Goal: Task Accomplishment & Management: Complete application form

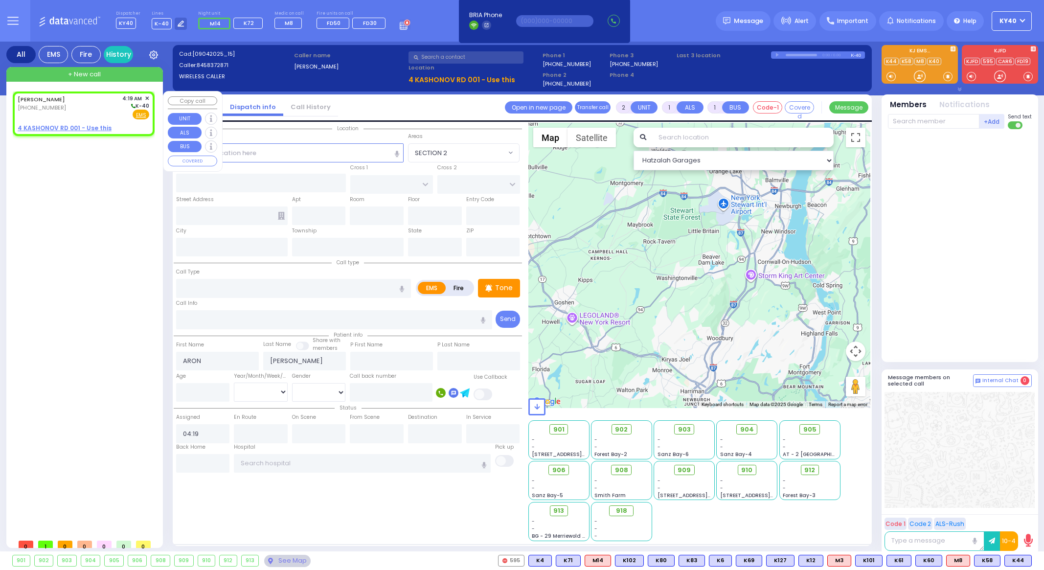
select select
click at [80, 102] on div "[PERSON_NAME] [PHONE_NUMBER] 4:19 AM ✕ K-40" at bounding box center [84, 106] width 132 height 25
select select
radio input "true"
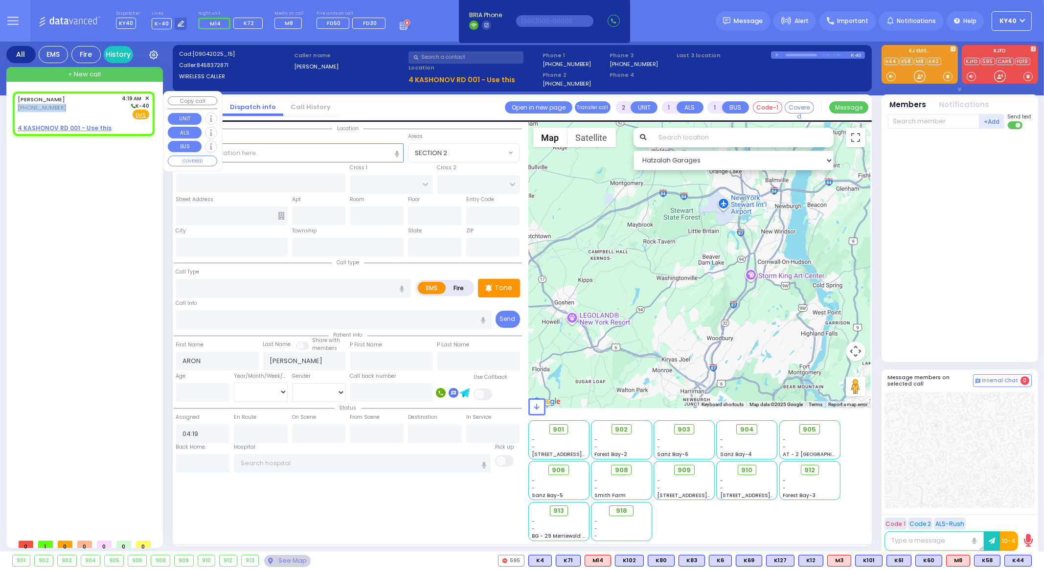
select select
select select "Hatzalah Garages"
click at [81, 126] on u "4 KASHONOV RD 001 - Use this" at bounding box center [65, 128] width 94 height 8
select select
radio input "true"
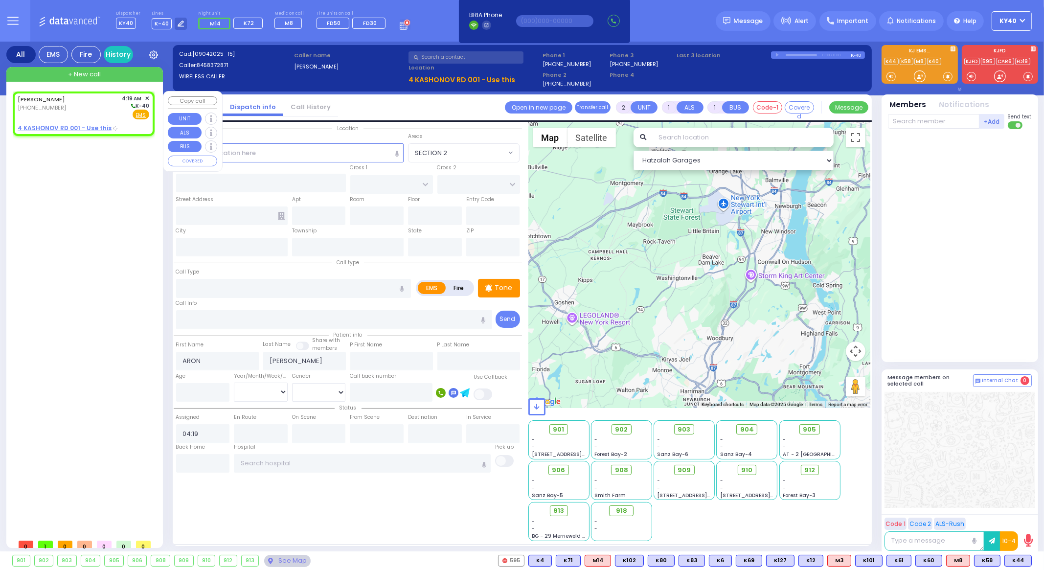
select select
select select "Hatzalah Garages"
select select
radio input "true"
select select
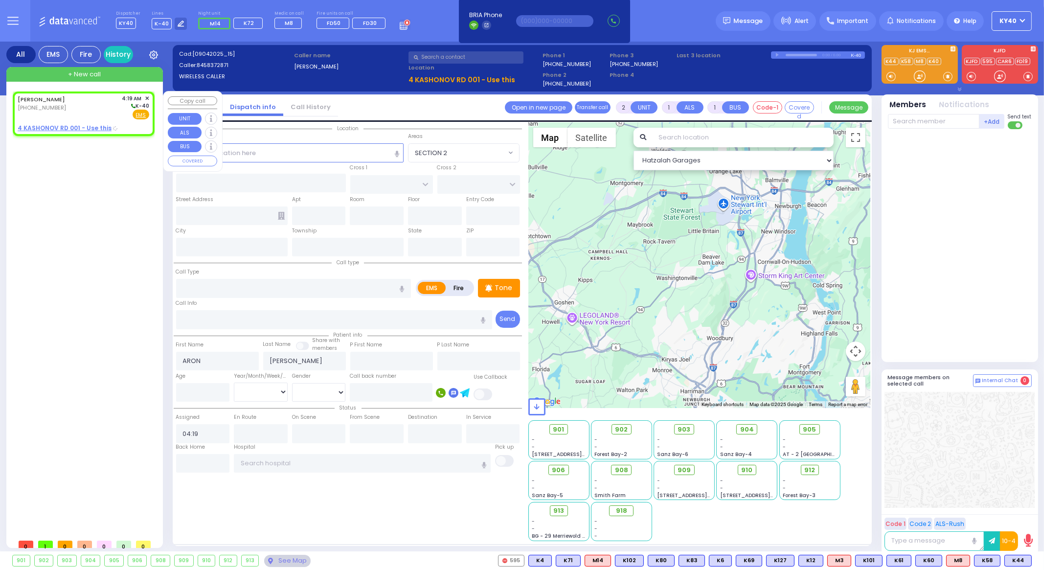
select select "Hatzalah Garages"
type input "[STREET_ADDRESS]"
type input "001"
type input "[PERSON_NAME]"
type input "[US_STATE]"
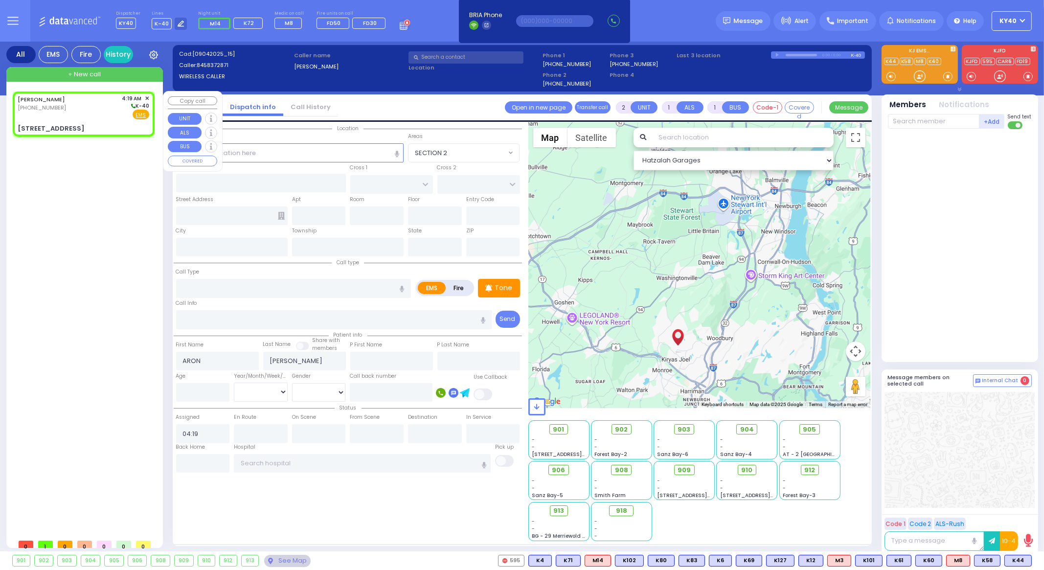
type input "10950"
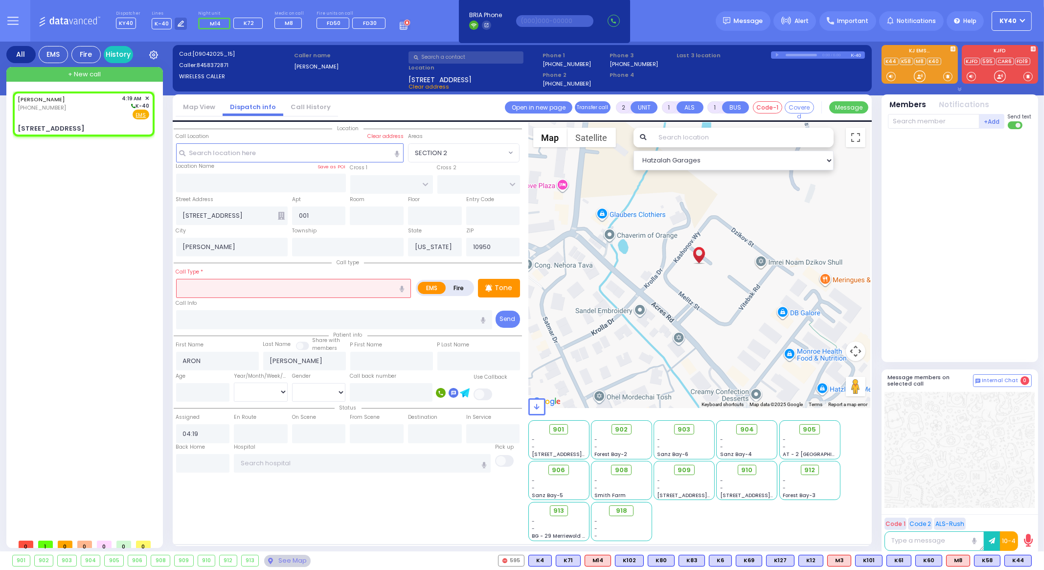
click at [261, 285] on input "text" at bounding box center [293, 288] width 235 height 19
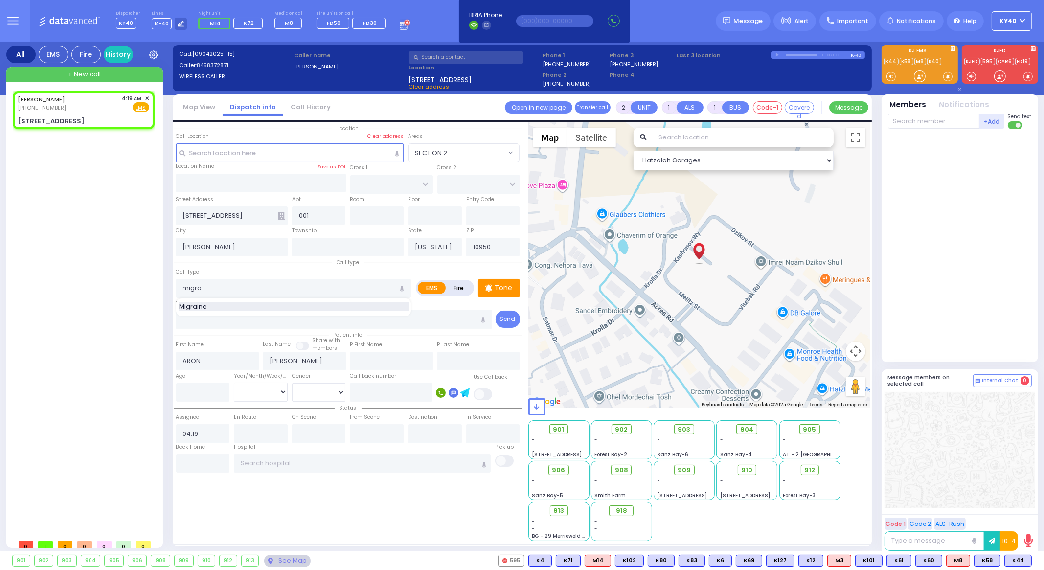
click at [257, 303] on div "Migraine" at bounding box center [294, 307] width 230 height 10
type input "Migraine"
select select
radio input "true"
select select
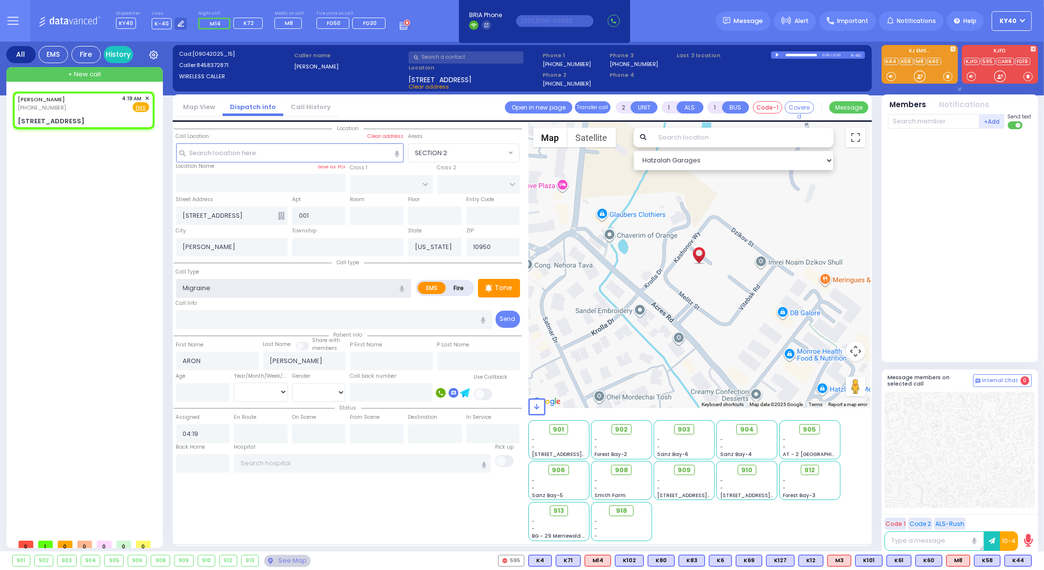
type input "1"
type input "0"
select select "Hatzalah Garages"
type input "2"
type input "1"
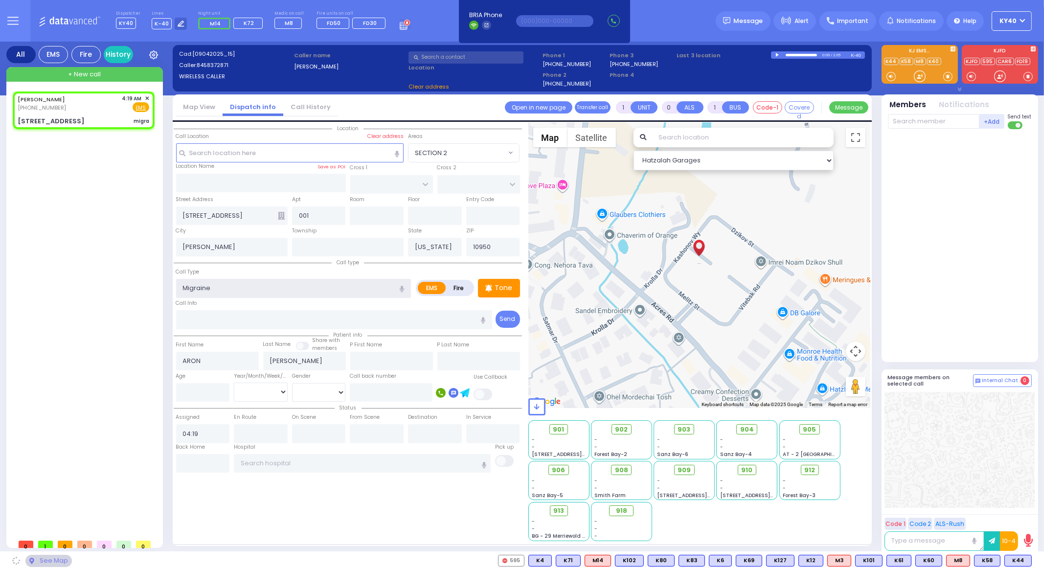
select select
radio input "true"
select select
select select "Hatzalah Garages"
type input "1"
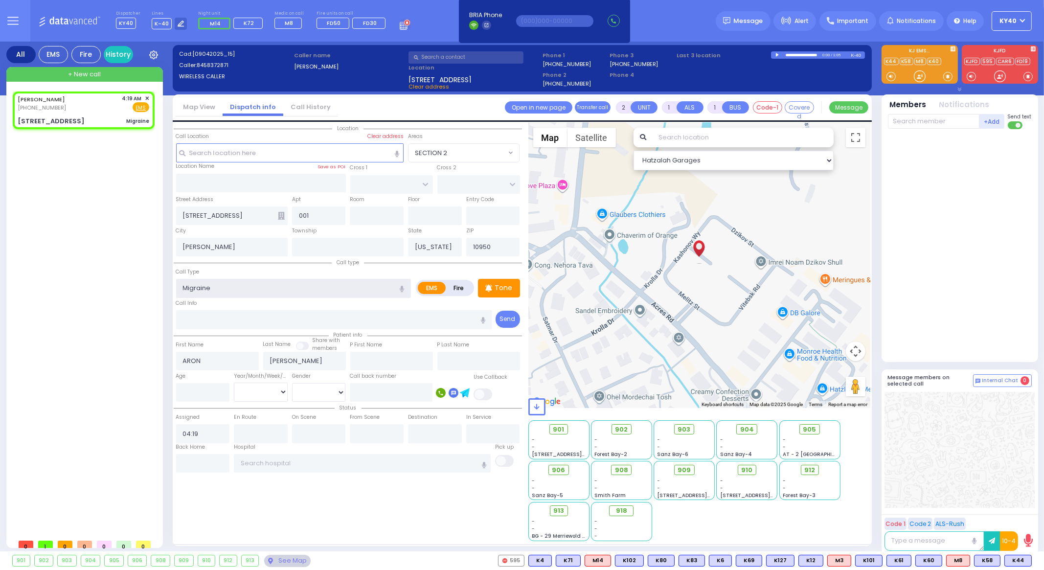
type input "0"
select select
radio input "true"
select select
select select "Hatzalah Garages"
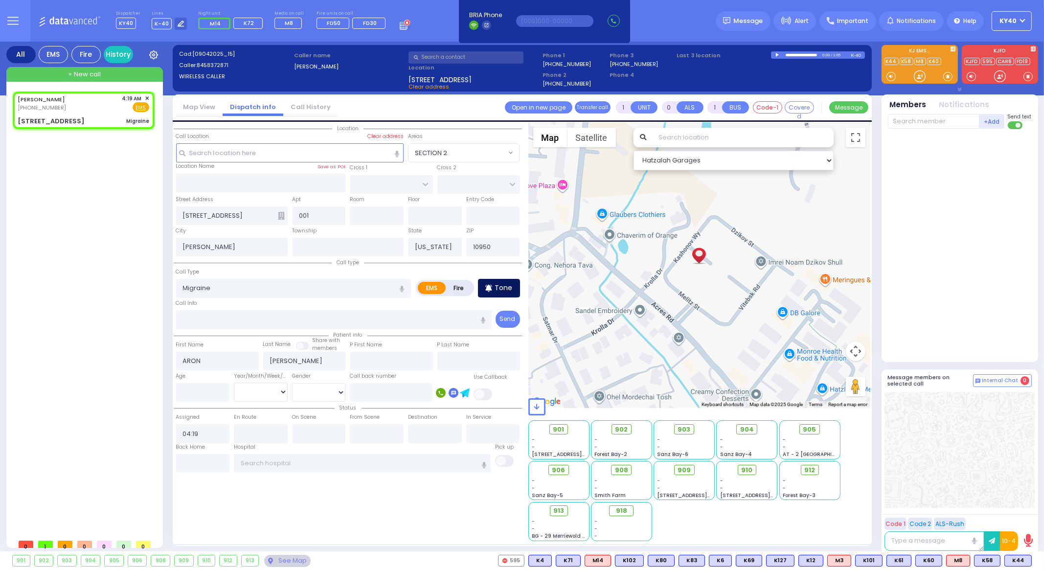
click at [515, 290] on div "Tone" at bounding box center [499, 288] width 42 height 19
select select
radio input "true"
select select
select select "Hatzalah Garages"
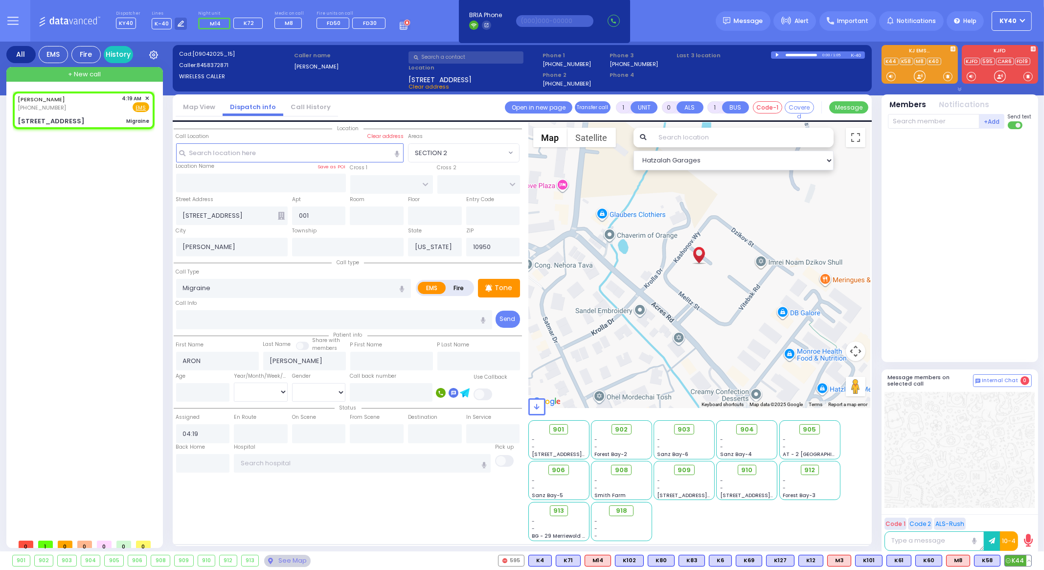
click at [1019, 559] on span "K44" at bounding box center [1018, 560] width 26 height 11
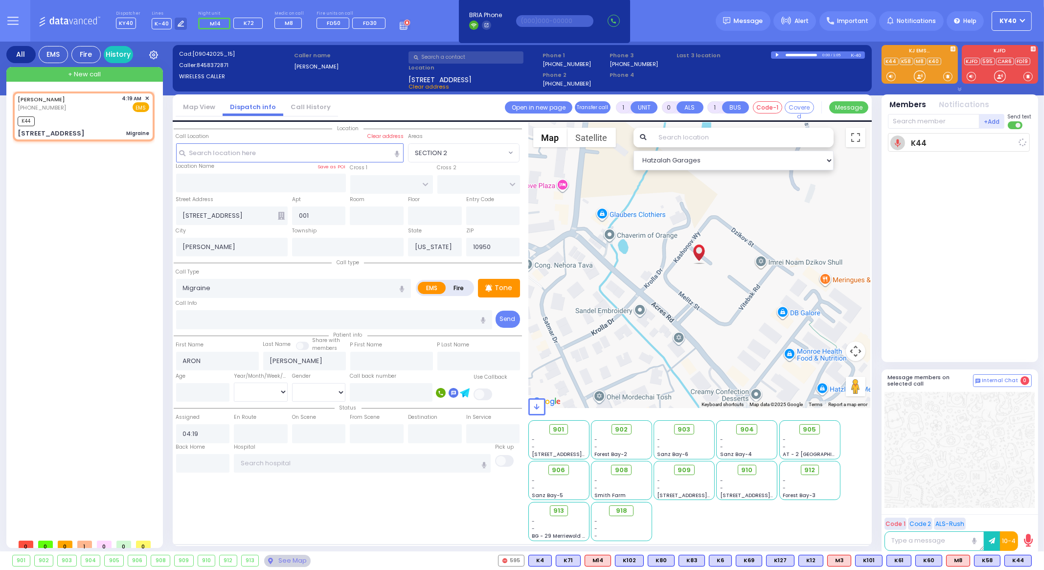
select select
radio input "true"
select select
type input "04:22"
select select "Hatzalah Garages"
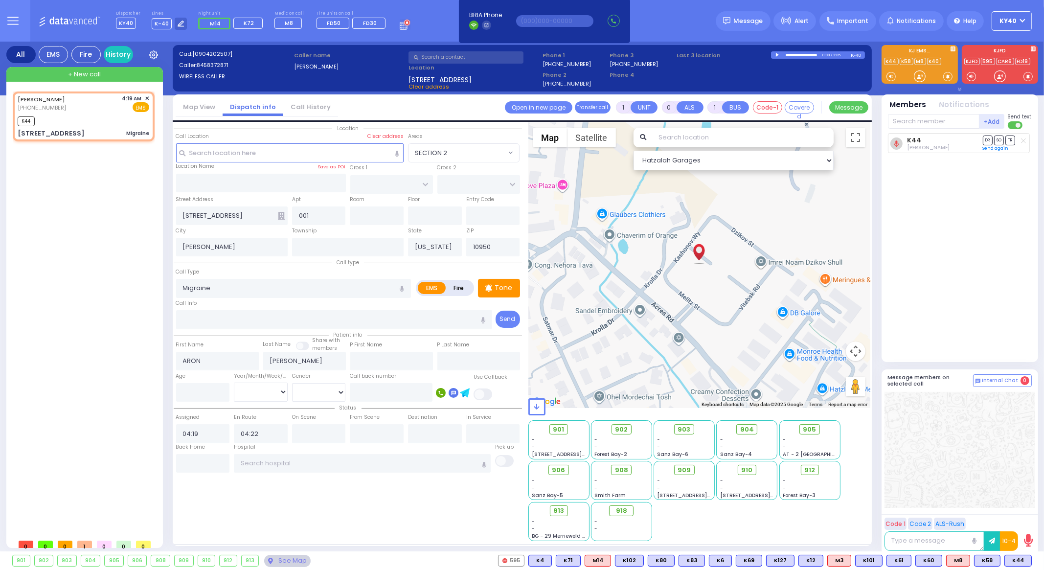
click at [400, 21] on icon at bounding box center [405, 24] width 11 height 11
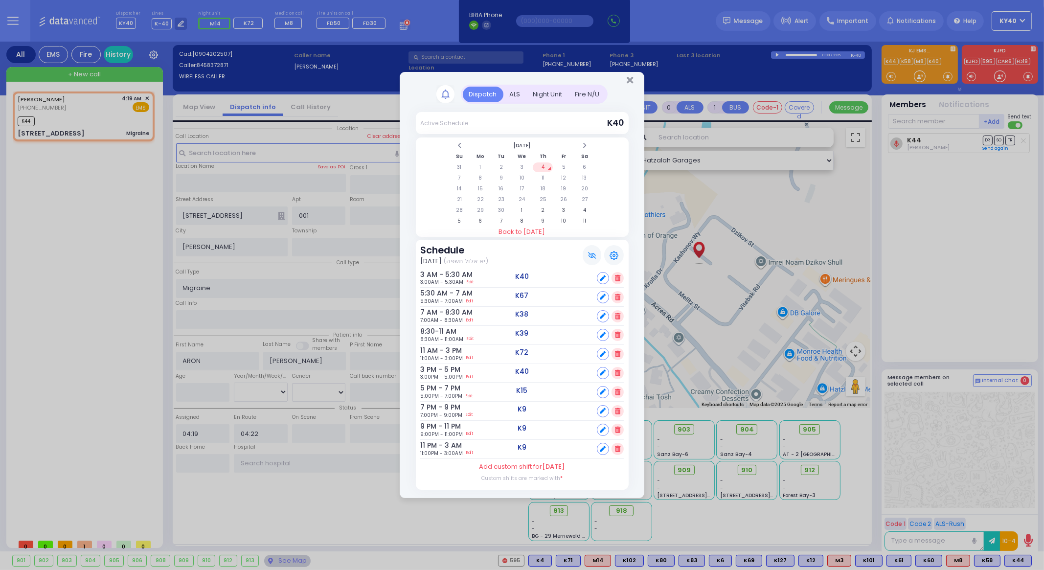
click at [394, 21] on div "Dispatch Active Schedule K40" at bounding box center [522, 285] width 1044 height 570
click at [629, 79] on icon "Close" at bounding box center [629, 80] width 6 height 10
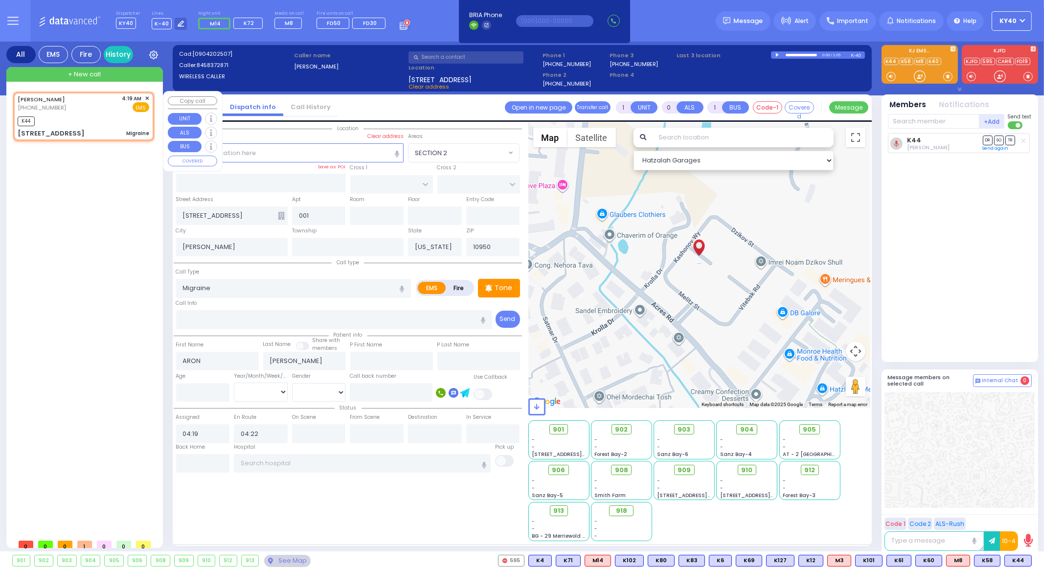
click at [61, 109] on div "[PHONE_NUMBER]" at bounding box center [43, 108] width 51 height 8
select select
radio input "true"
select select
select select "Hatzalah Garages"
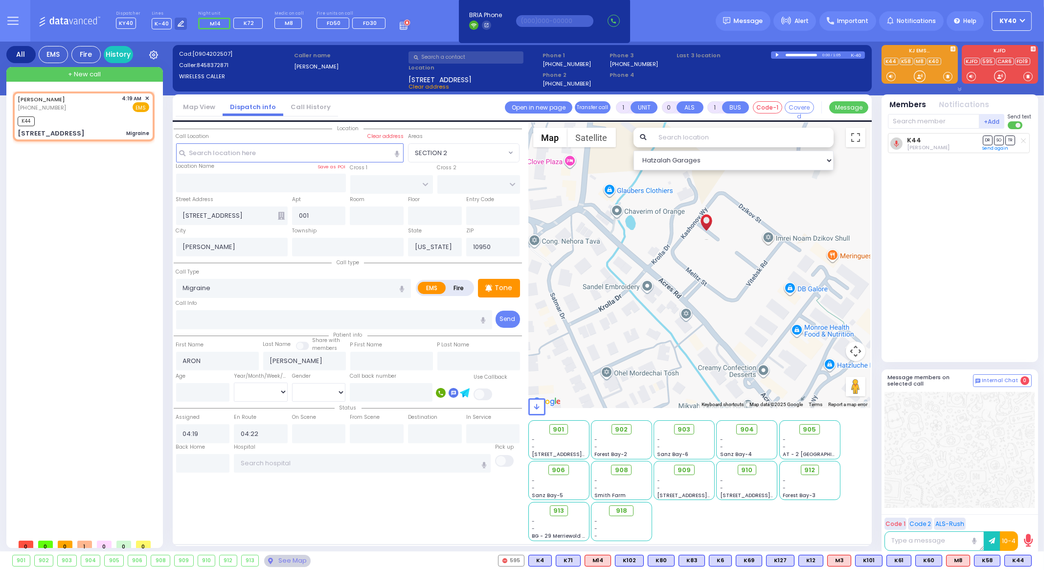
drag, startPoint x: 855, startPoint y: 380, endPoint x: 714, endPoint y: 238, distance: 200.9
click at [712, 238] on div "Map Terrain Satellite Labels Keyboard shortcuts Map Data Map data ©2025 Google …" at bounding box center [699, 265] width 342 height 285
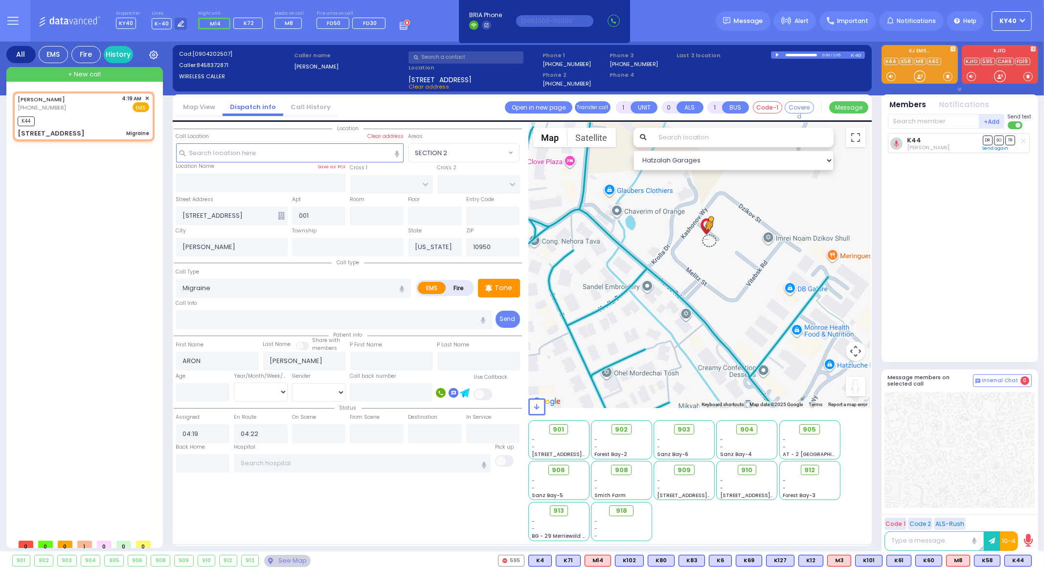
drag, startPoint x: 857, startPoint y: 388, endPoint x: 709, endPoint y: 240, distance: 209.6
click at [709, 239] on div "To activate drag with keyboard, press Alt + Enter. Once in keyboard drag state,…" at bounding box center [699, 265] width 342 height 285
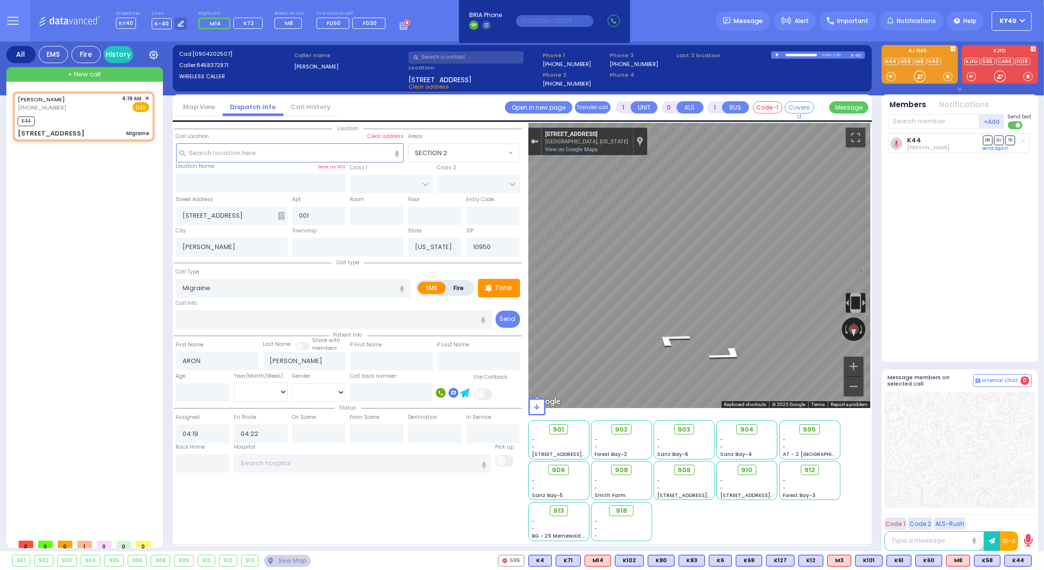
click at [536, 143] on div "Exit the Street View" at bounding box center [534, 141] width 7 height 6
